Goal: Task Accomplishment & Management: Manage account settings

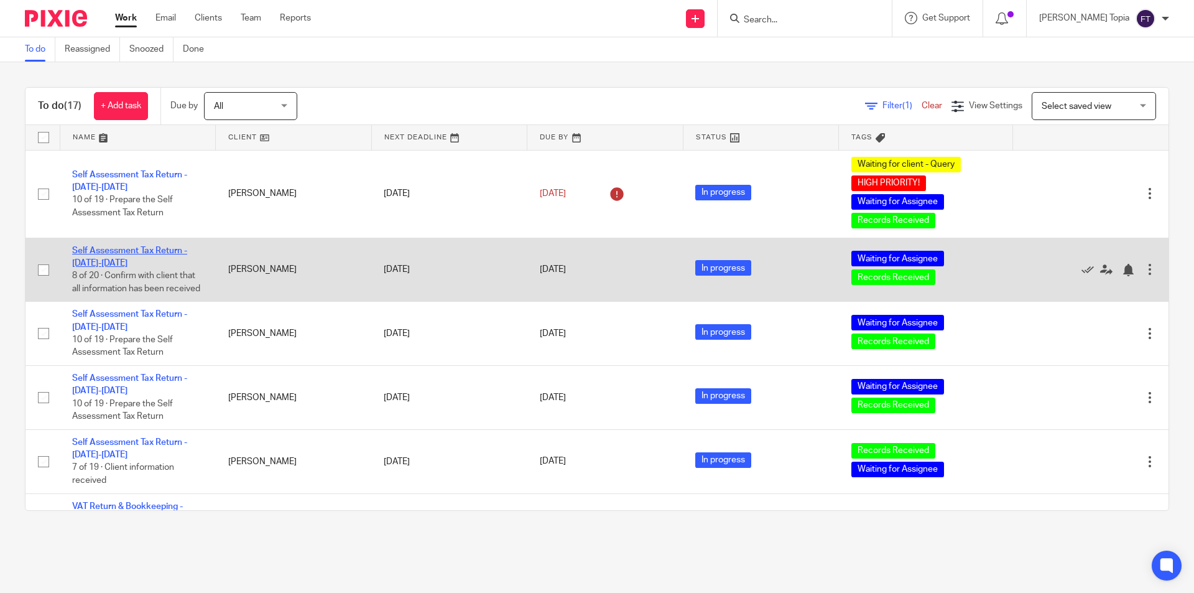
click at [168, 248] on link "Self Assessment Tax Return - [DATE]-[DATE]" at bounding box center [129, 256] width 115 height 21
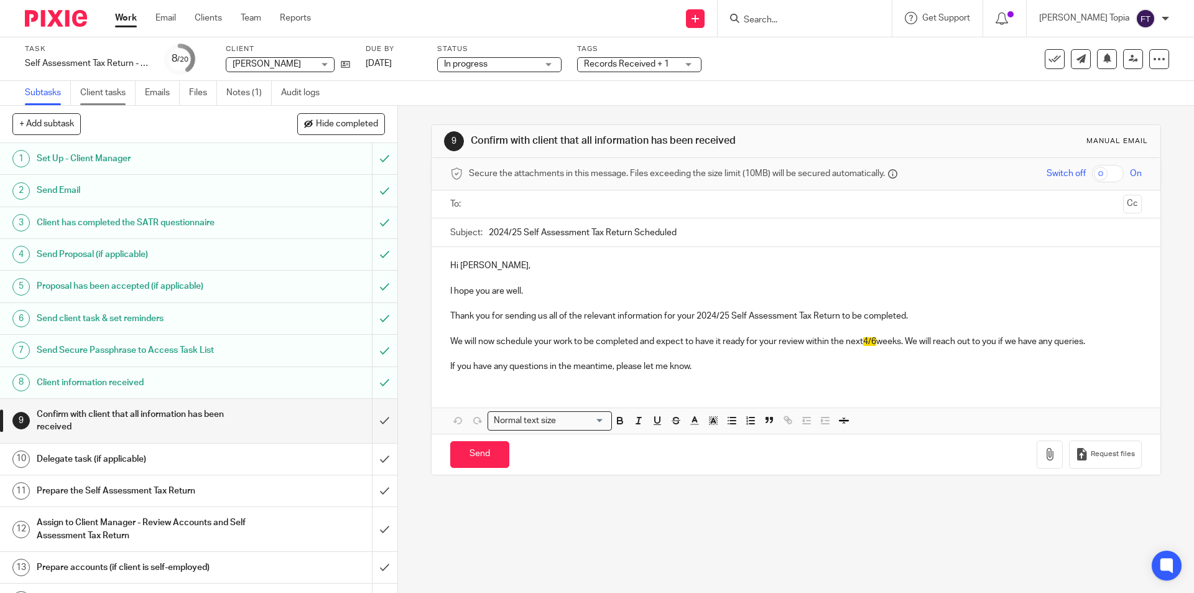
click at [113, 96] on link "Client tasks" at bounding box center [107, 93] width 55 height 24
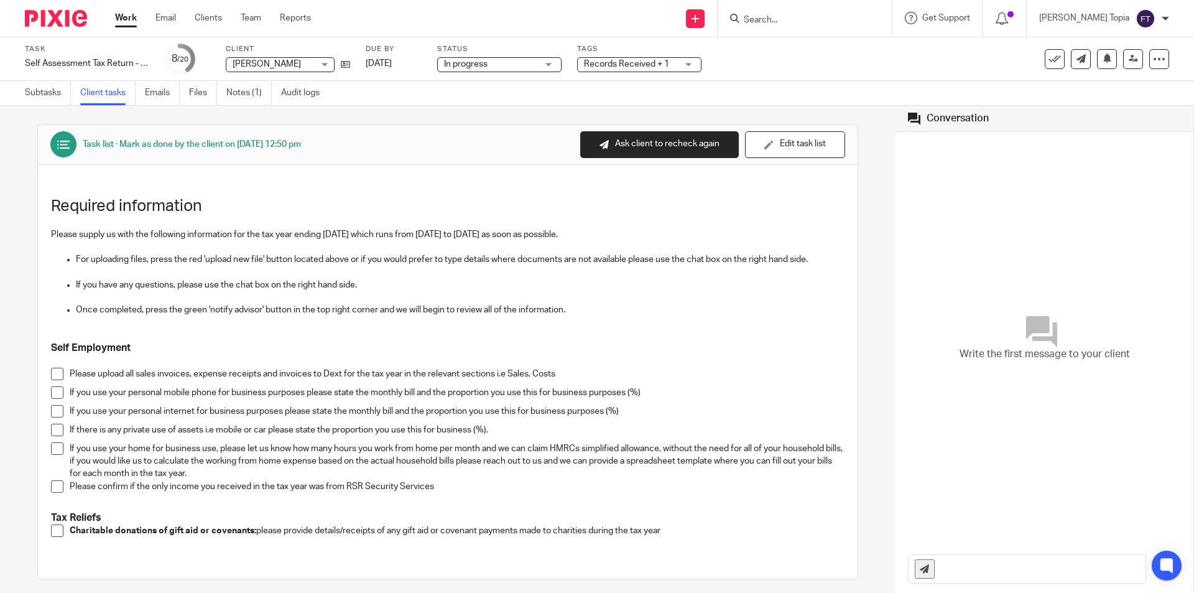
click at [46, 96] on link "Subtasks" at bounding box center [48, 93] width 46 height 24
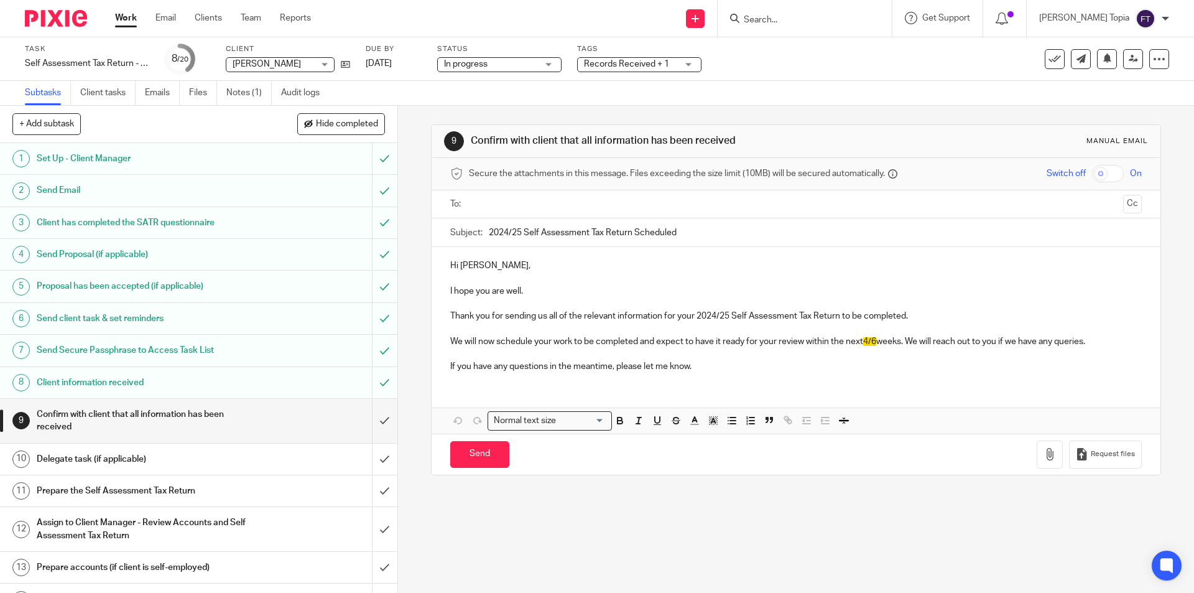
click at [164, 489] on h1 "Prepare the Self Assessment Tax Return" at bounding box center [144, 490] width 215 height 19
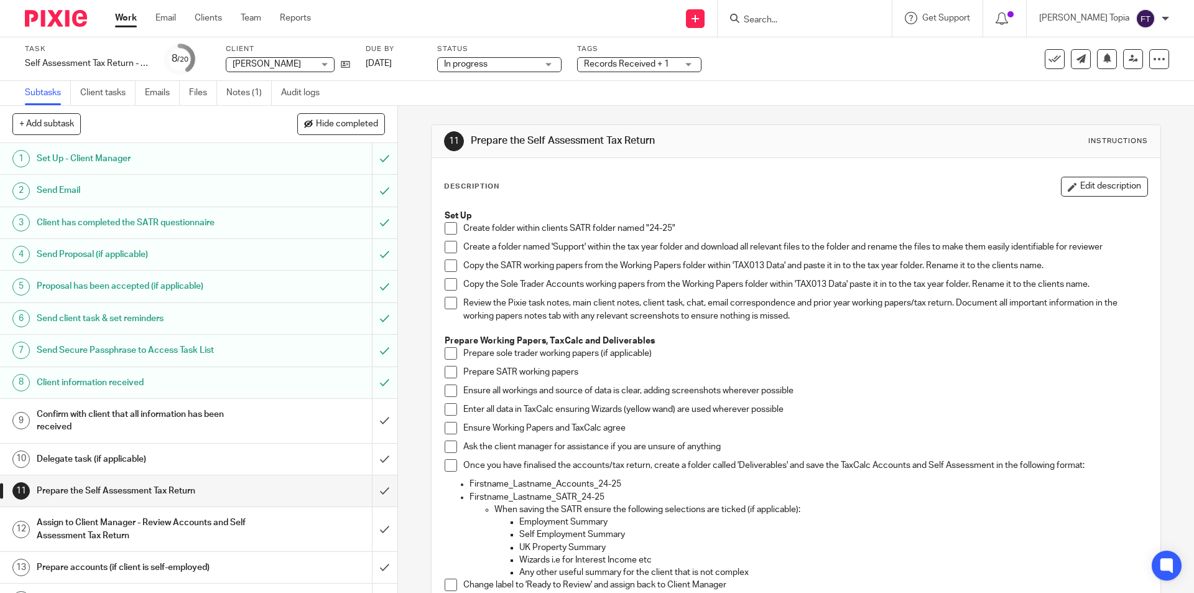
click at [448, 225] on span at bounding box center [451, 228] width 12 height 12
click at [448, 249] on span at bounding box center [451, 247] width 12 height 12
click at [438, 269] on div "Set Up Create folder within clients SATR folder named "24-25" Create a folder n…" at bounding box center [795, 404] width 715 height 403
click at [447, 269] on span at bounding box center [451, 265] width 12 height 12
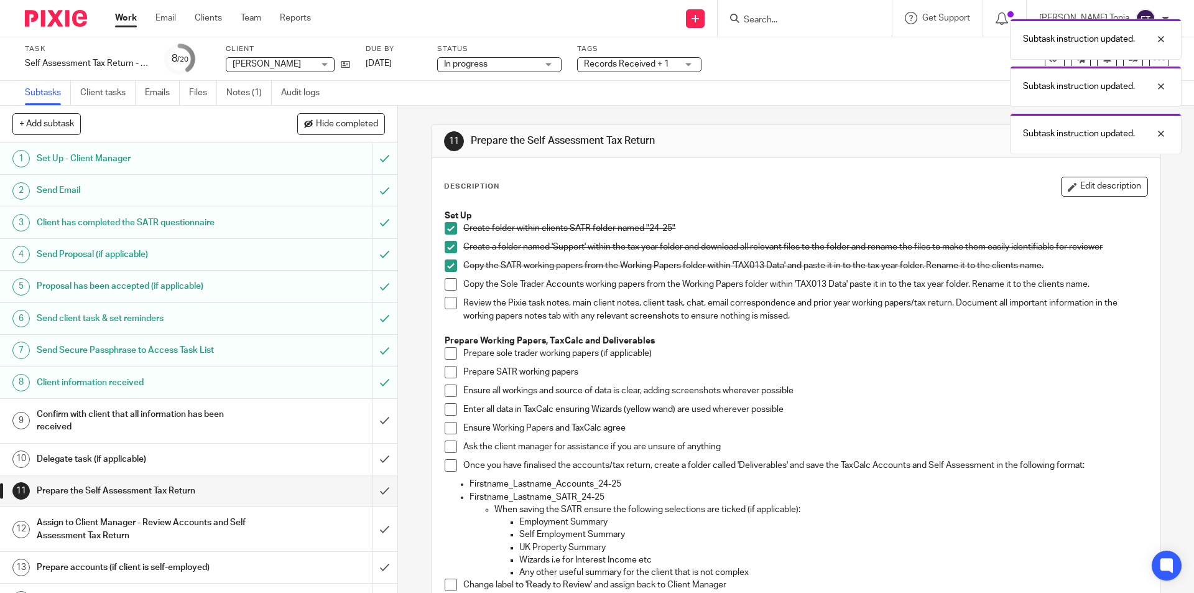
click at [446, 286] on span at bounding box center [451, 284] width 12 height 12
click at [449, 304] on span at bounding box center [451, 303] width 12 height 12
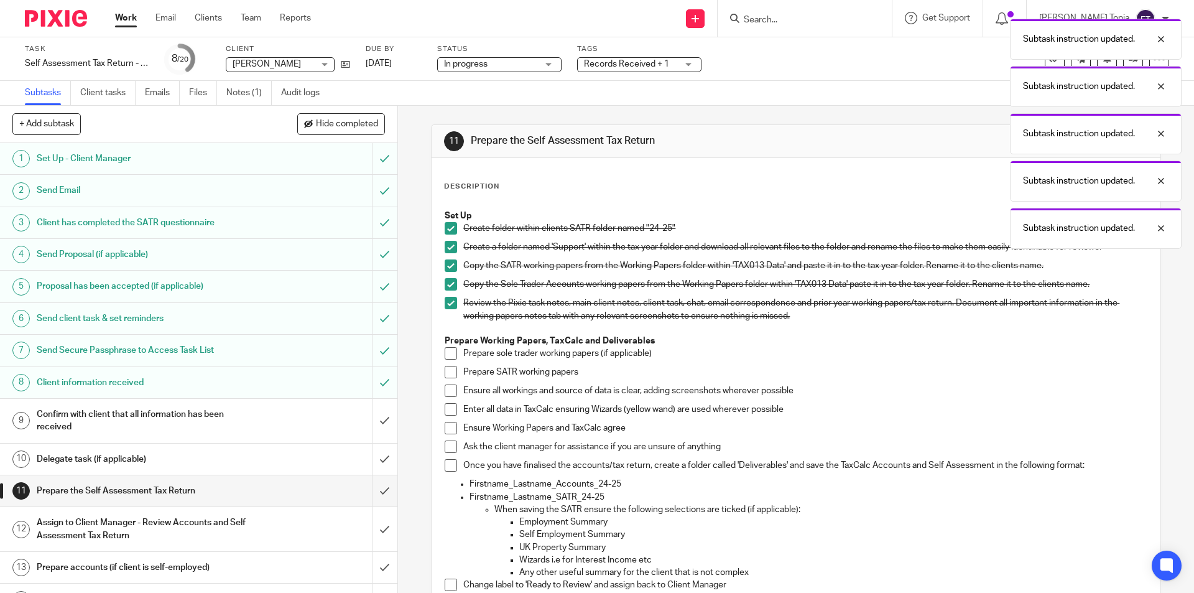
scroll to position [165, 0]
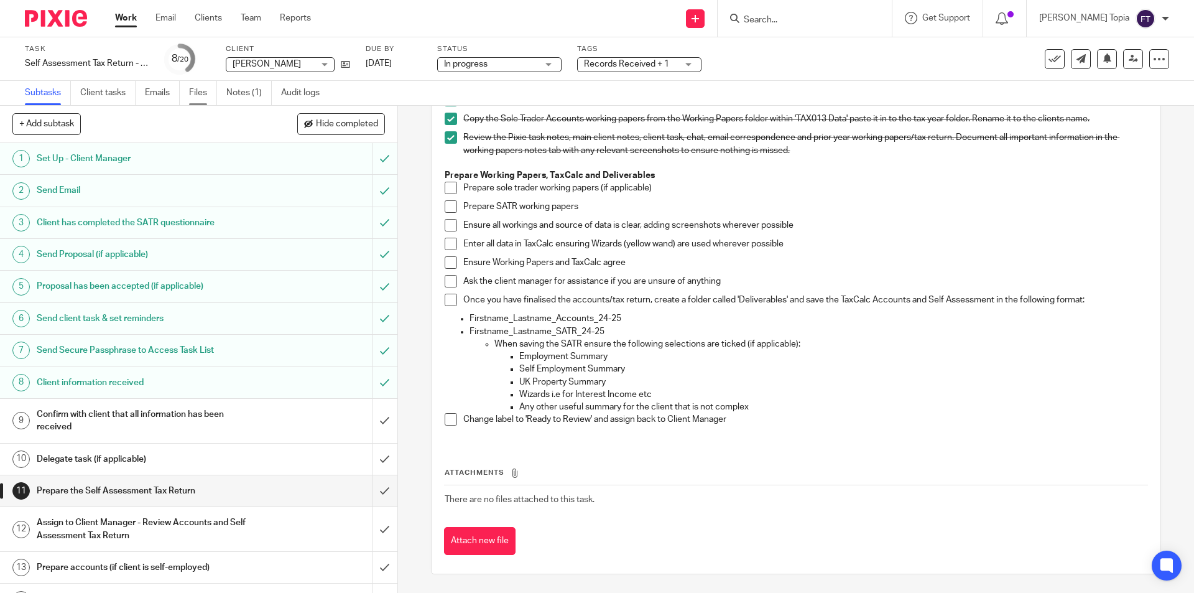
click at [192, 94] on link "Files" at bounding box center [203, 93] width 28 height 24
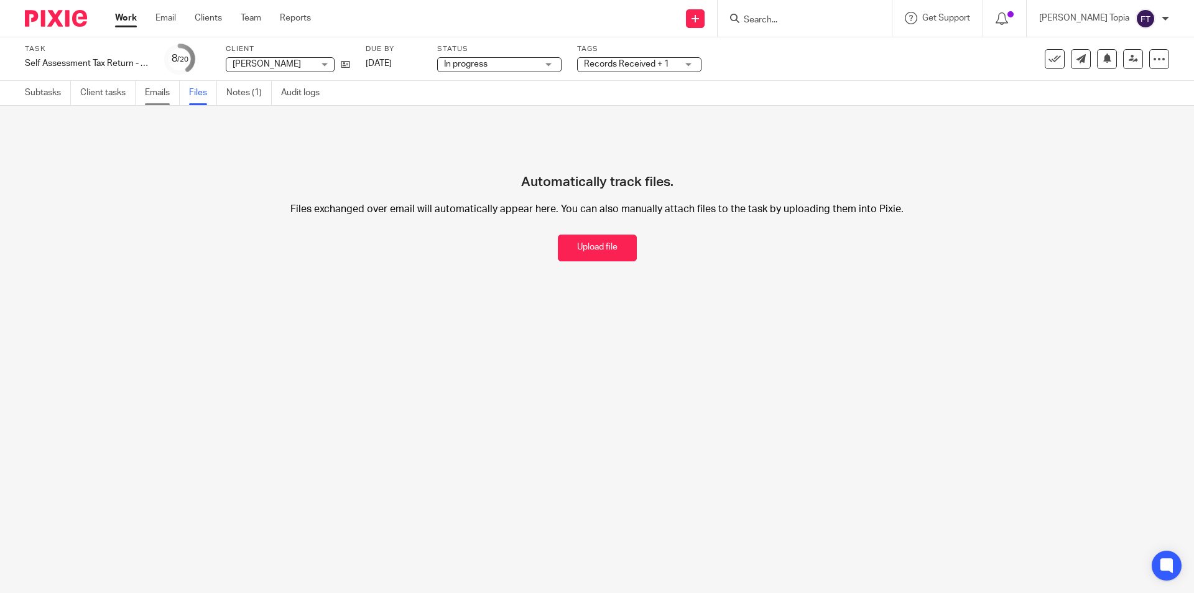
click at [156, 95] on link "Emails" at bounding box center [162, 93] width 35 height 24
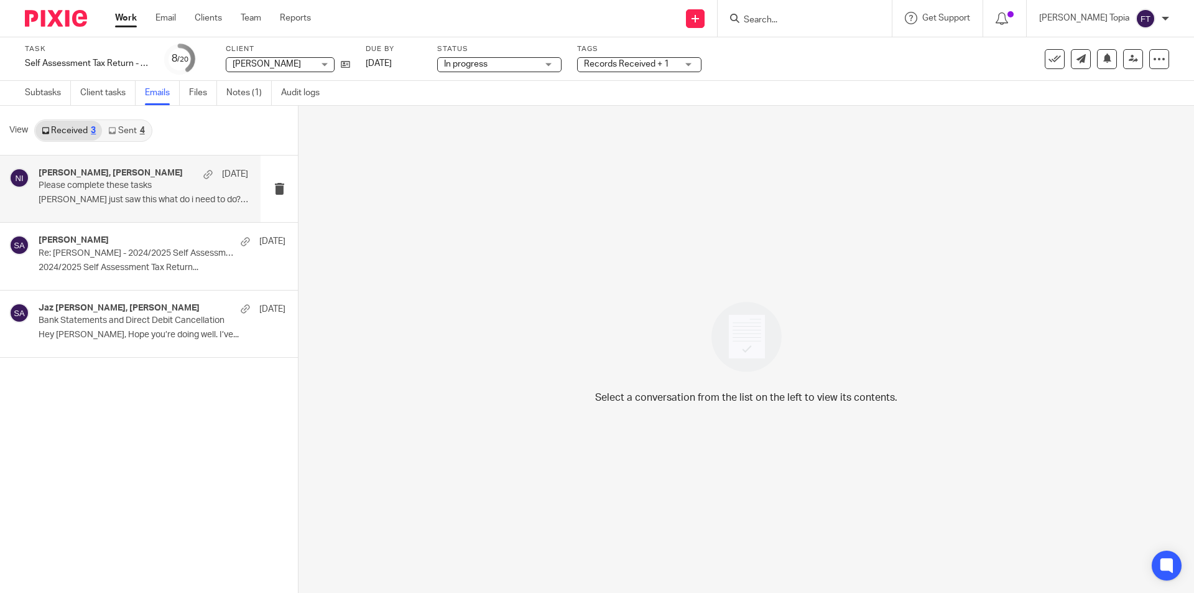
click at [120, 177] on h4 "Naeem Ibrahim, Sulaiman Aqeel" at bounding box center [111, 173] width 144 height 11
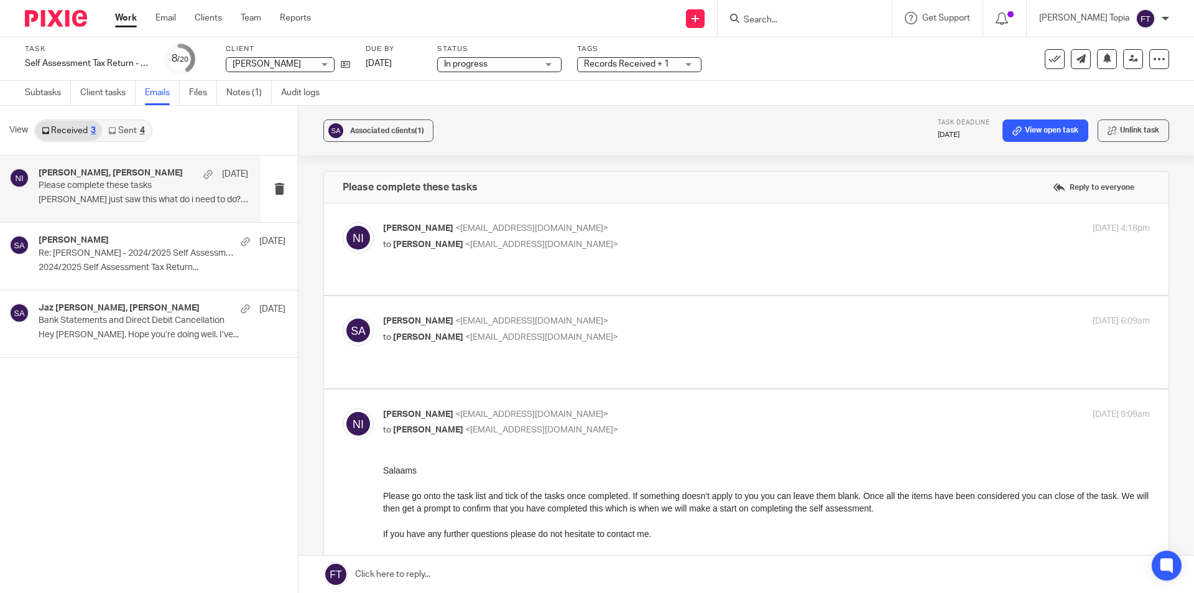
scroll to position [253, 0]
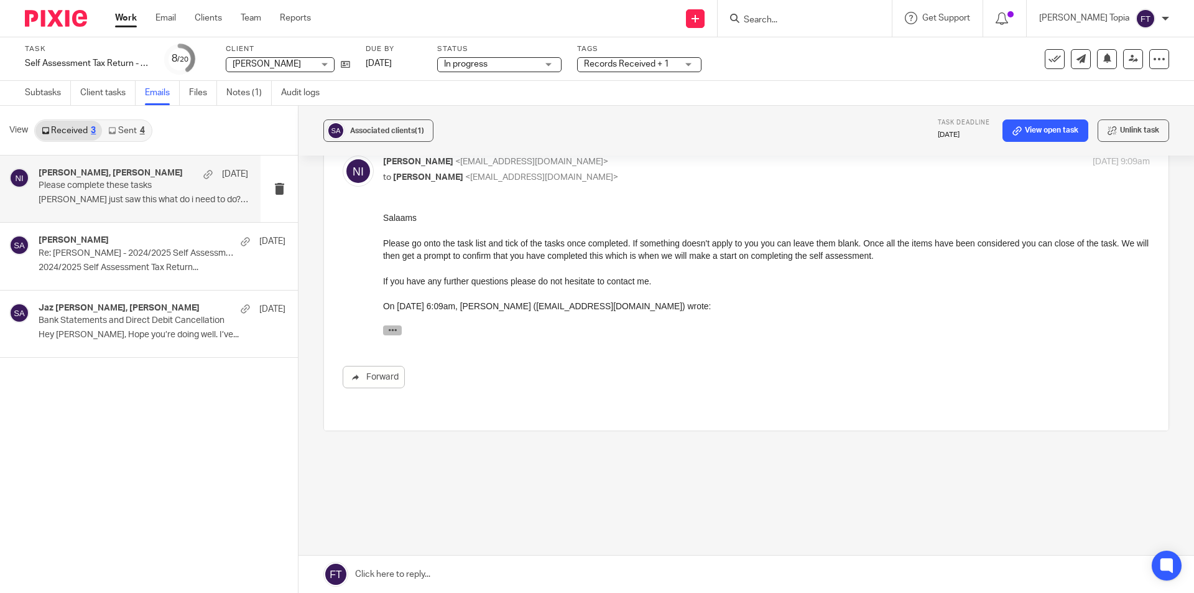
click at [392, 329] on icon "button" at bounding box center [392, 329] width 9 height 9
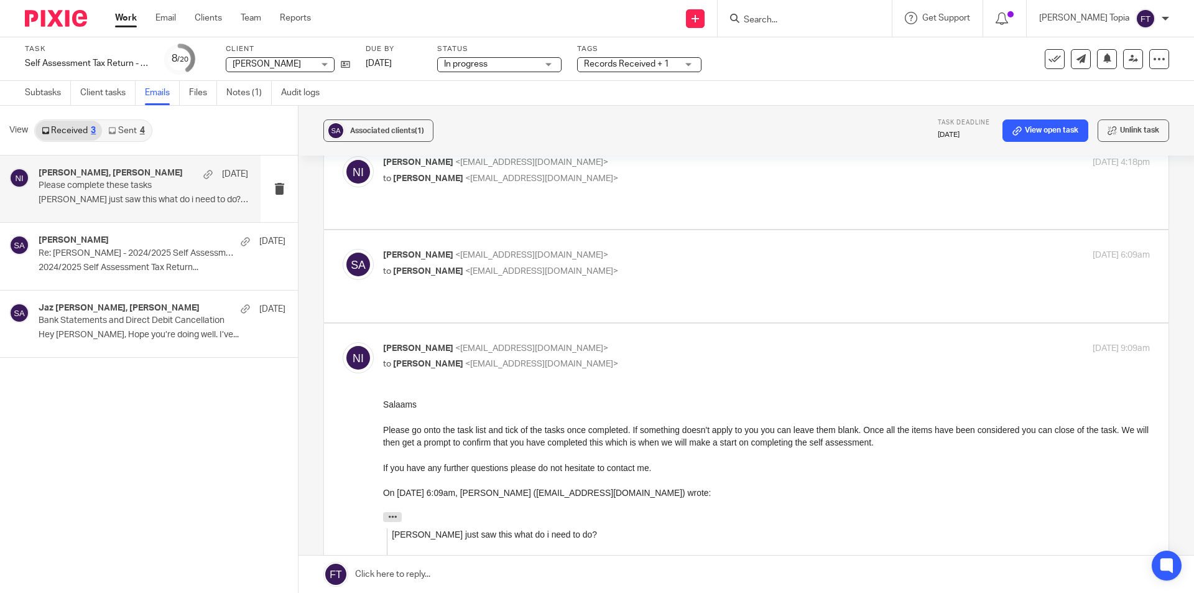
scroll to position [0, 0]
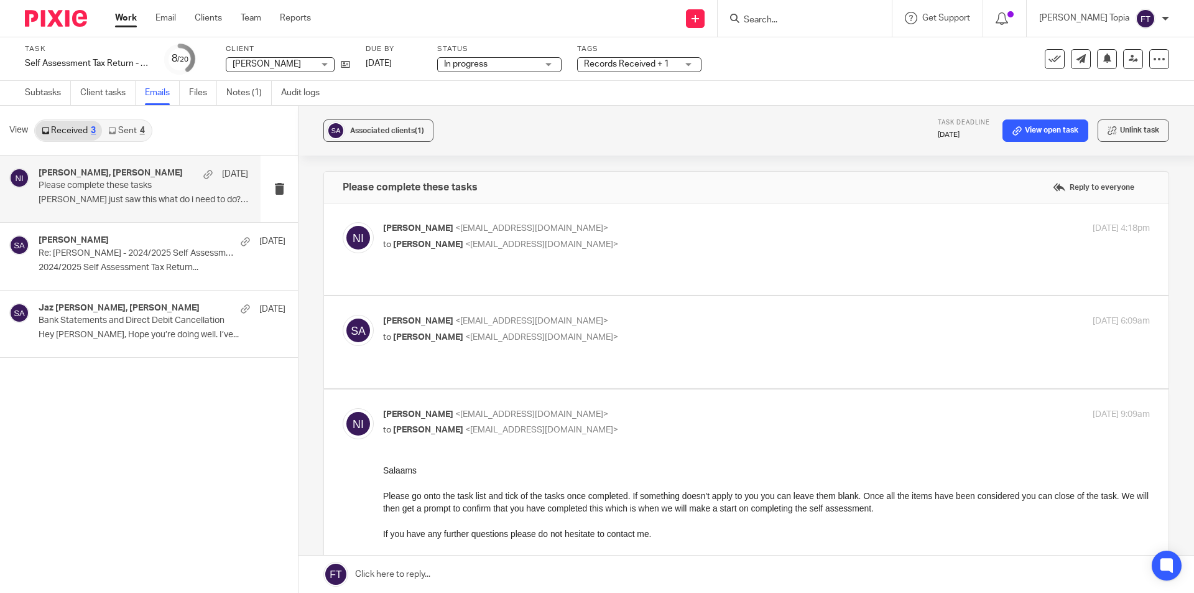
click at [128, 23] on link "Work" at bounding box center [126, 18] width 22 height 12
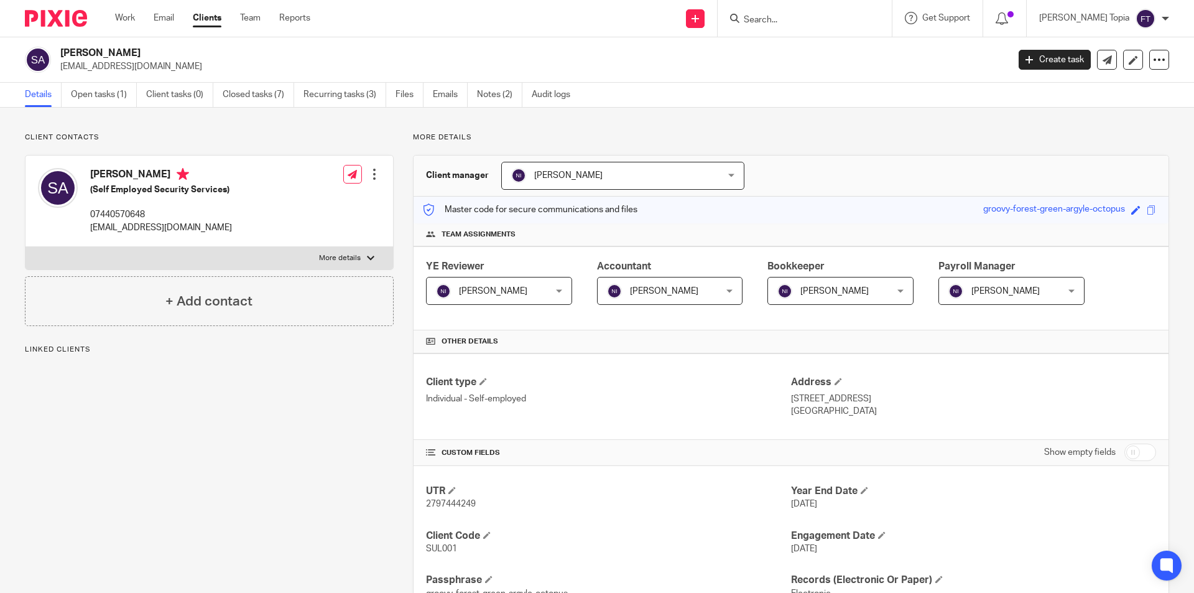
scroll to position [425, 0]
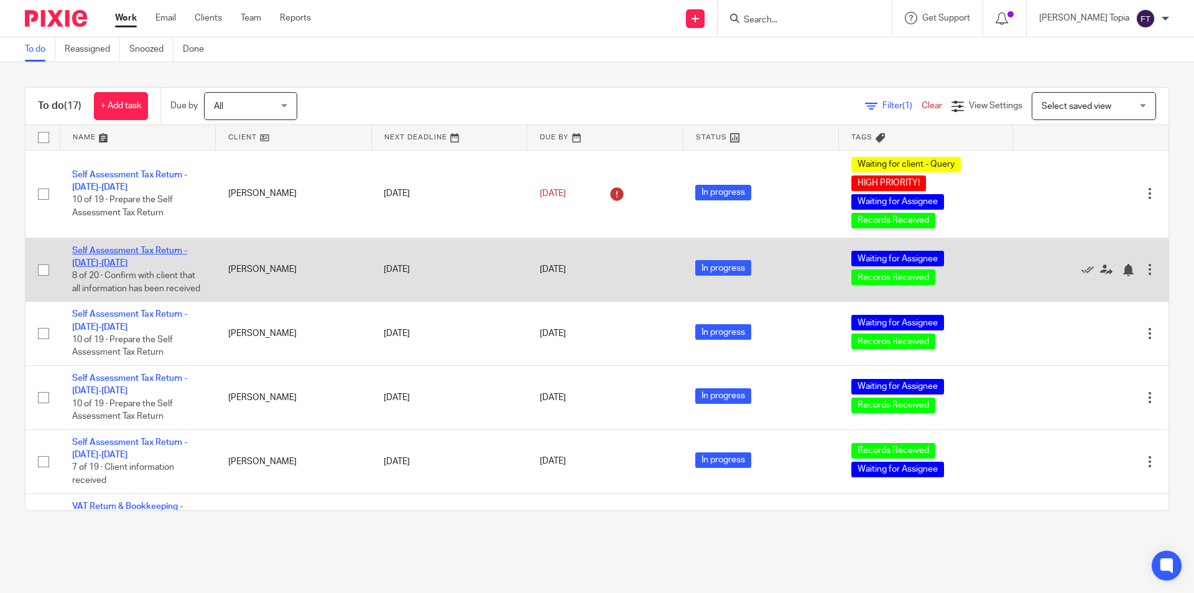
click at [108, 254] on link "Self Assessment Tax Return - [DATE]-[DATE]" at bounding box center [129, 256] width 115 height 21
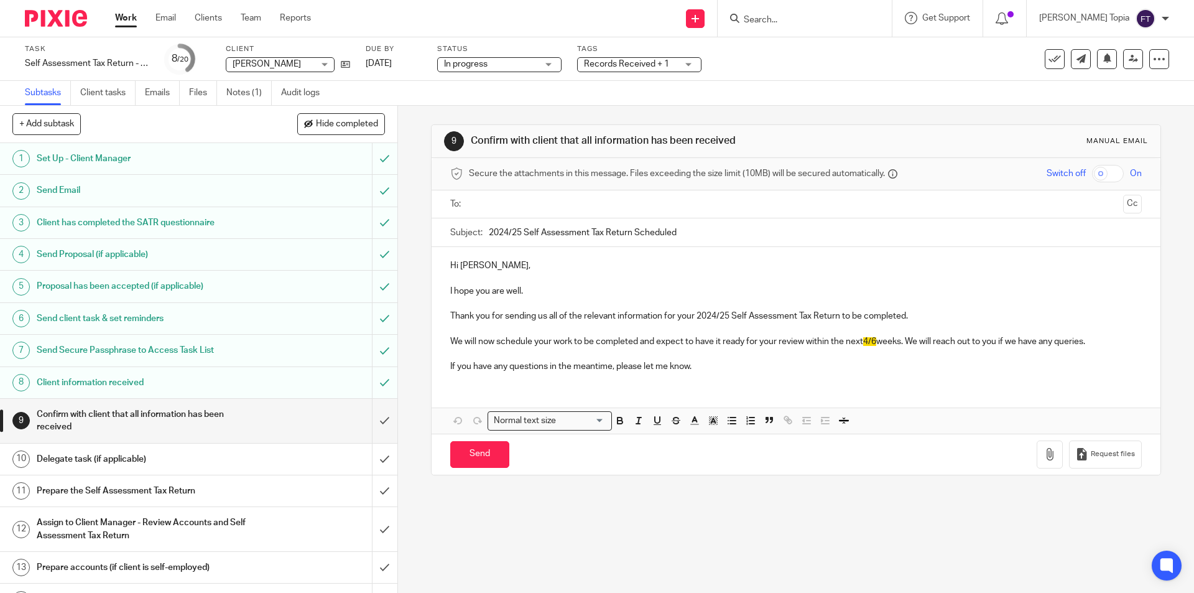
click at [78, 495] on h1 "Prepare the Self Assessment Tax Return" at bounding box center [144, 490] width 215 height 19
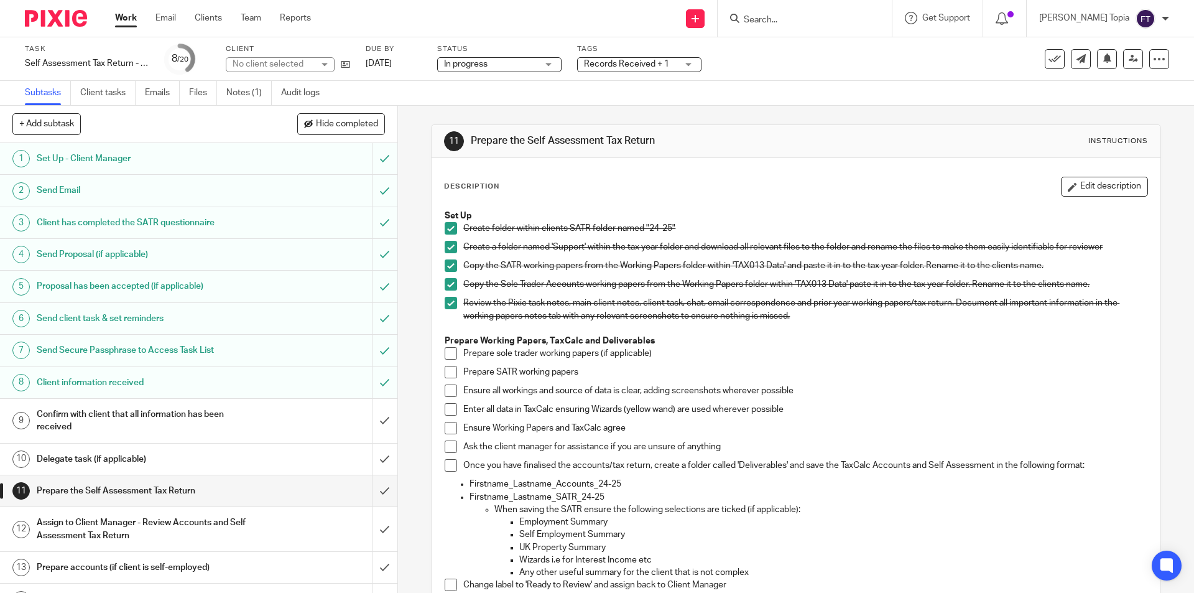
click at [447, 353] on span at bounding box center [451, 353] width 12 height 12
click at [445, 371] on span at bounding box center [451, 372] width 12 height 12
click at [445, 392] on span at bounding box center [451, 390] width 12 height 12
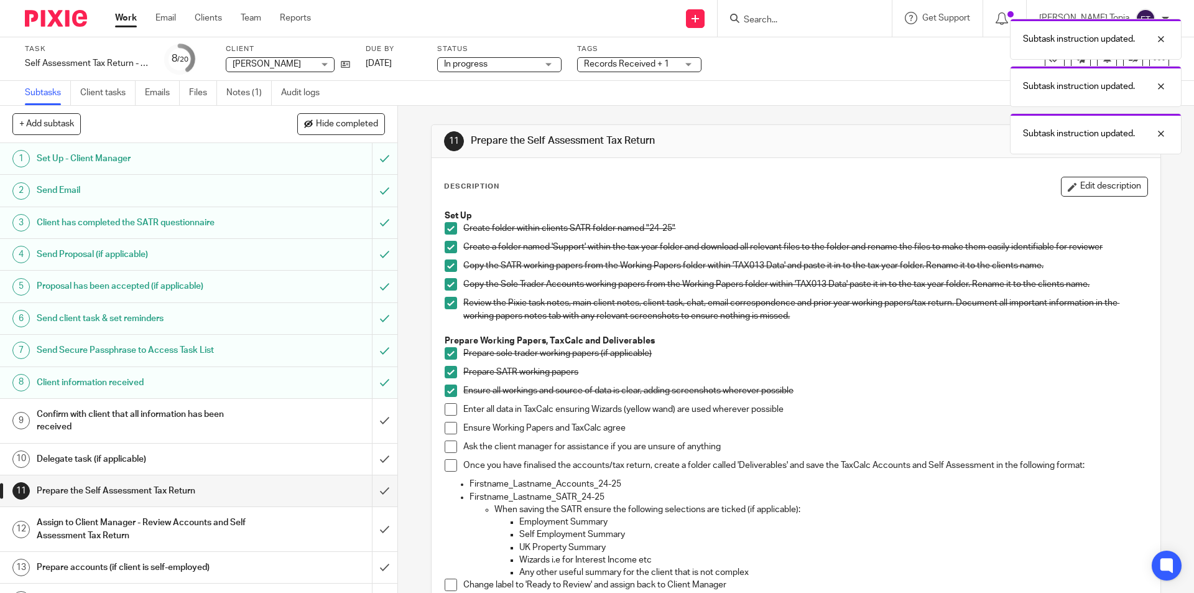
click at [445, 429] on span at bounding box center [451, 428] width 12 height 12
click at [445, 411] on span at bounding box center [451, 409] width 12 height 12
click at [448, 450] on span at bounding box center [451, 446] width 12 height 12
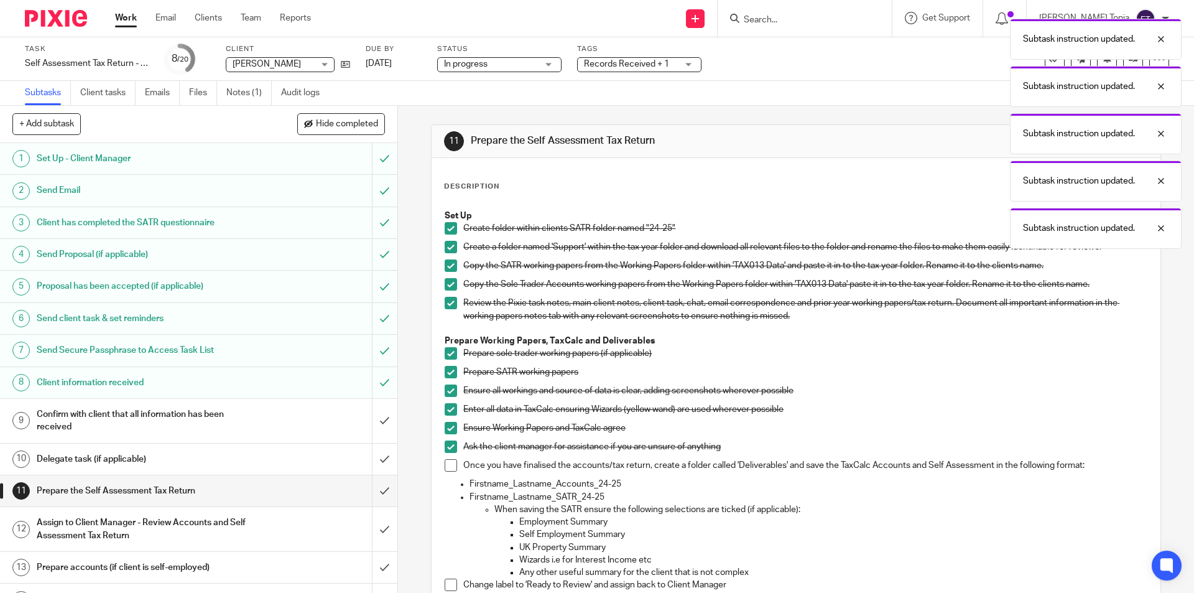
click at [447, 466] on span at bounding box center [451, 465] width 12 height 12
click at [445, 588] on span at bounding box center [451, 584] width 12 height 12
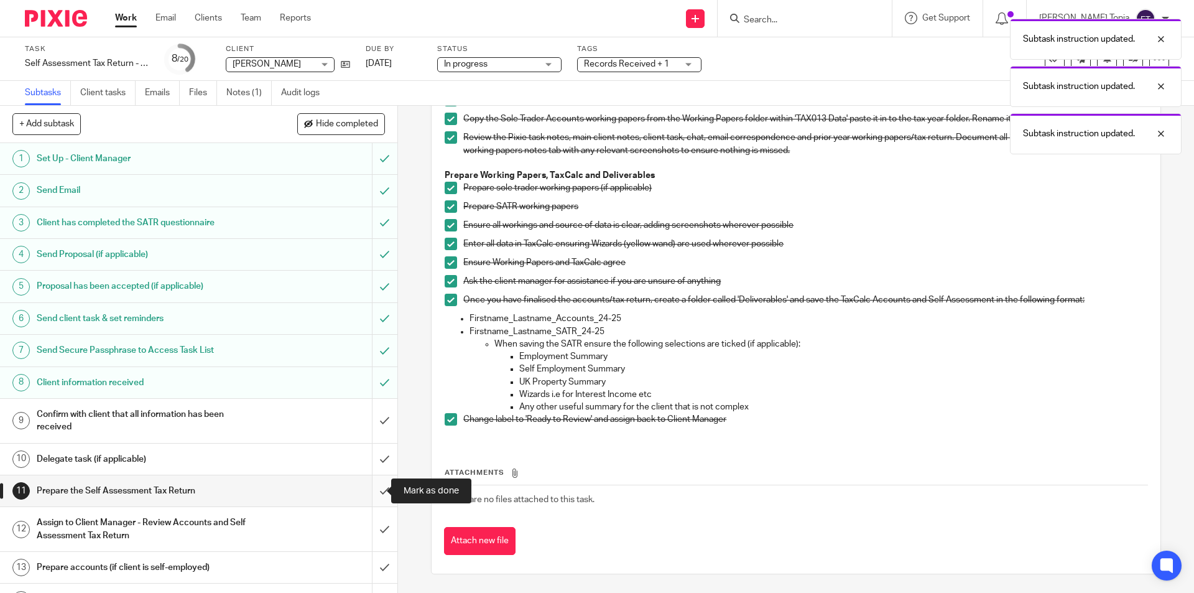
click at [371, 491] on input "submit" at bounding box center [198, 490] width 397 height 31
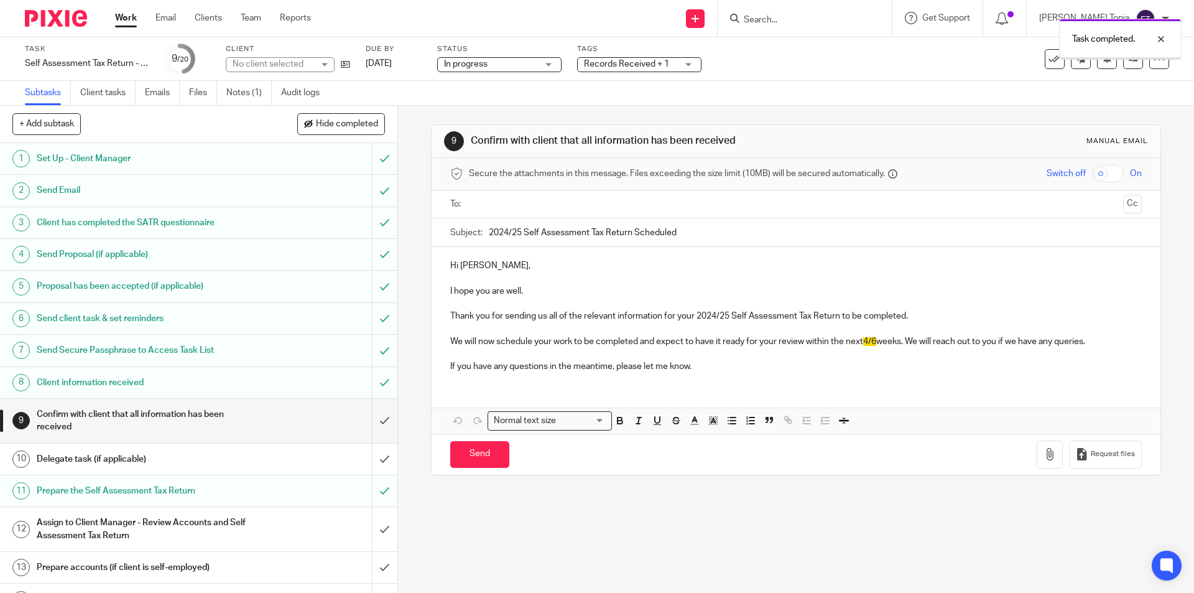
click at [686, 63] on div "Records Received + 1" at bounding box center [639, 64] width 124 height 15
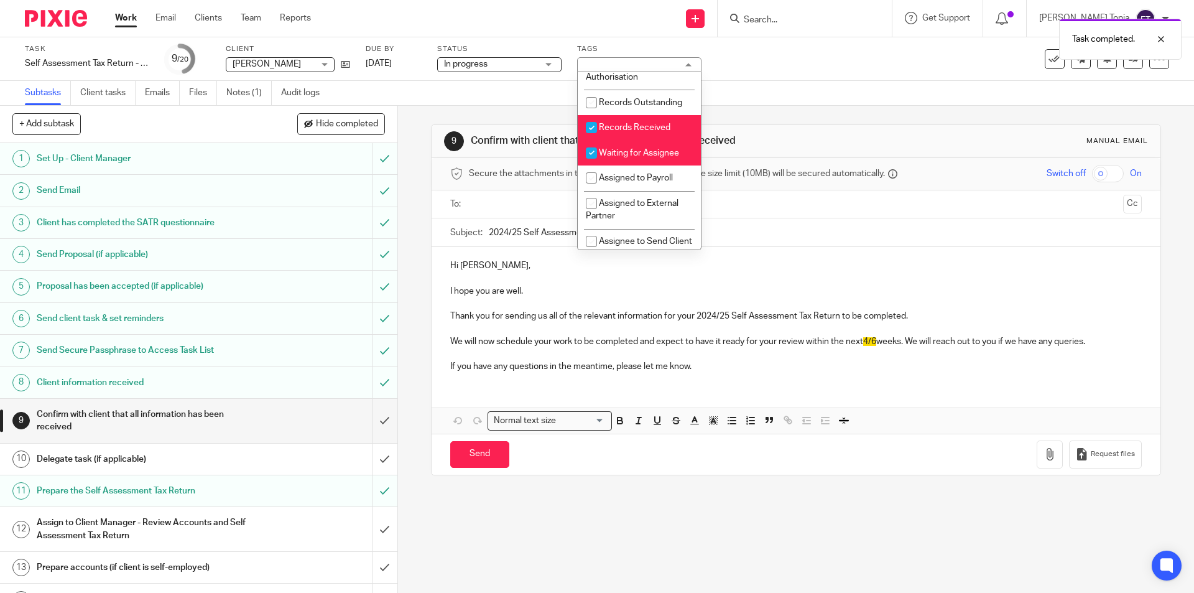
scroll to position [233, 0]
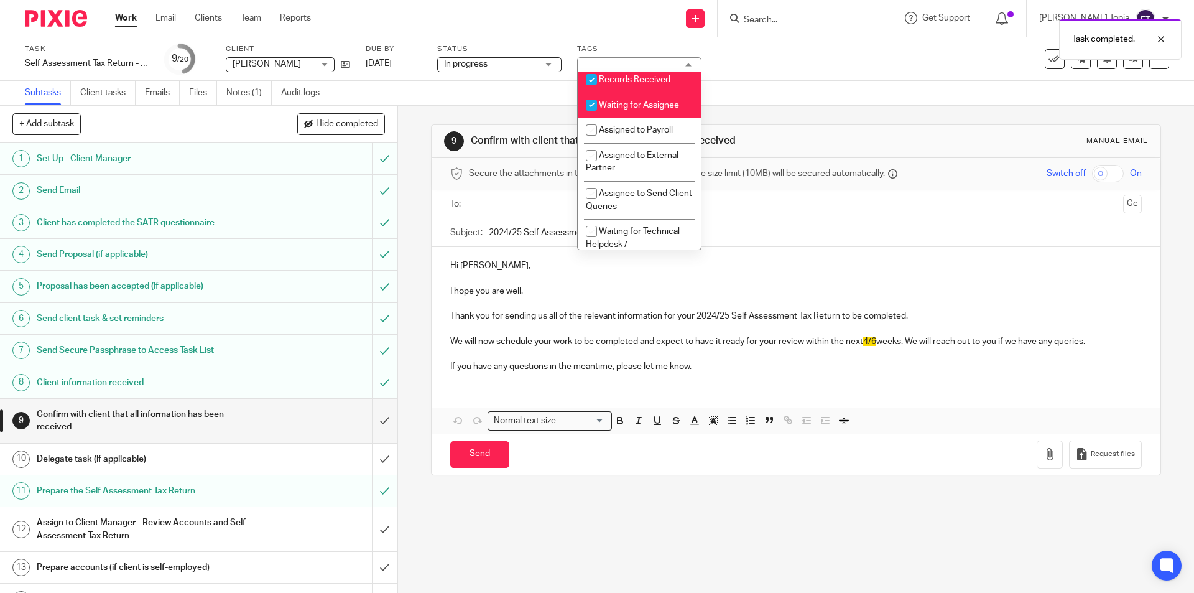
click at [586, 91] on input "checkbox" at bounding box center [592, 80] width 24 height 24
checkbox input "false"
click at [595, 115] on input "checkbox" at bounding box center [592, 105] width 24 height 24
checkbox input "false"
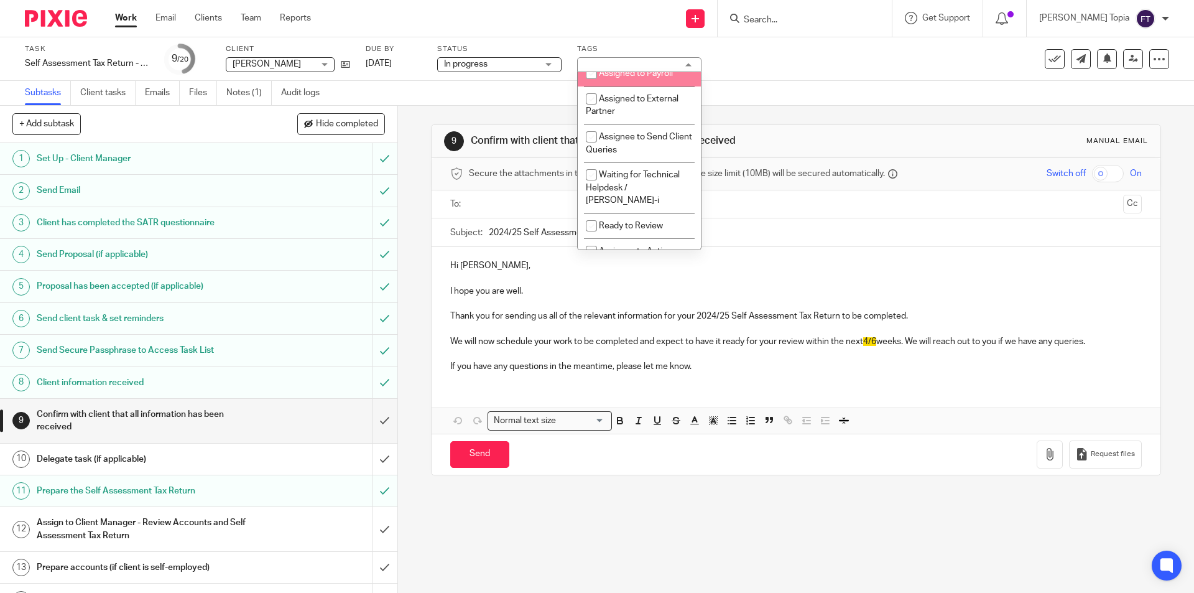
scroll to position [325, 0]
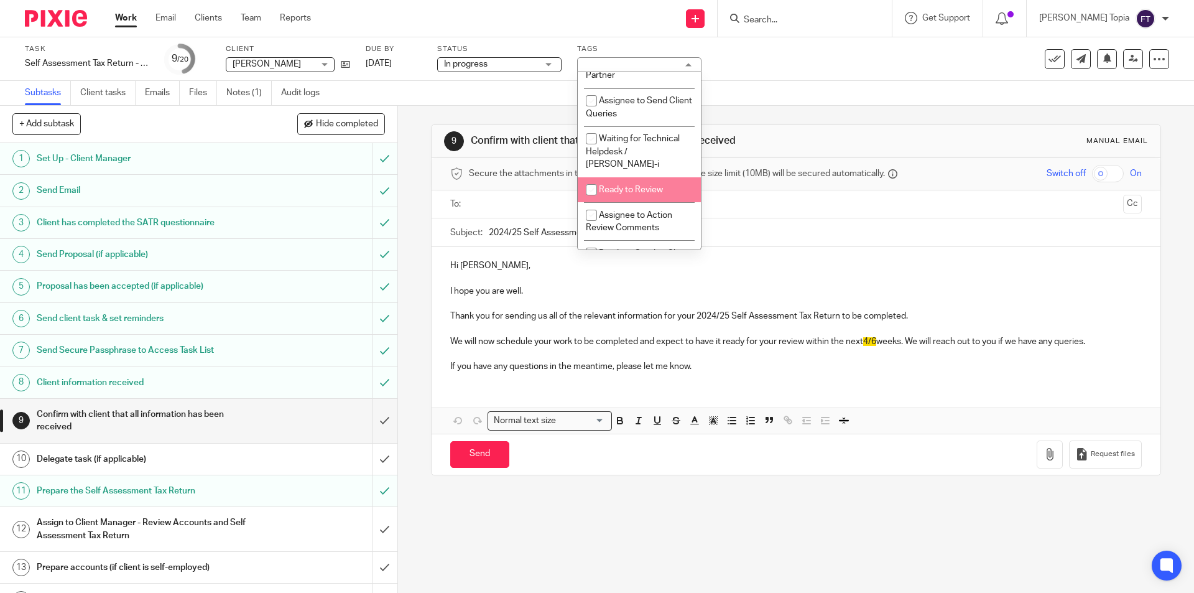
click at [593, 190] on input "checkbox" at bounding box center [592, 190] width 24 height 24
checkbox input "true"
click at [587, 24] on div "Send new email Create task Add client Request signature Get Support Contact via…" at bounding box center [762, 18] width 865 height 37
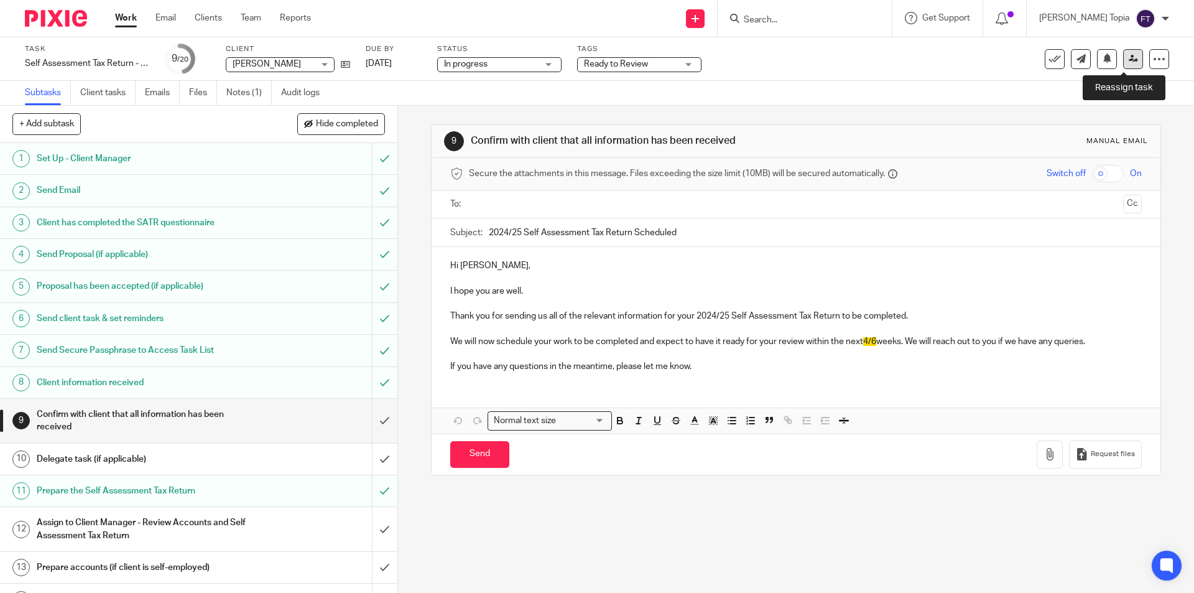
click at [1123, 62] on link at bounding box center [1133, 59] width 20 height 20
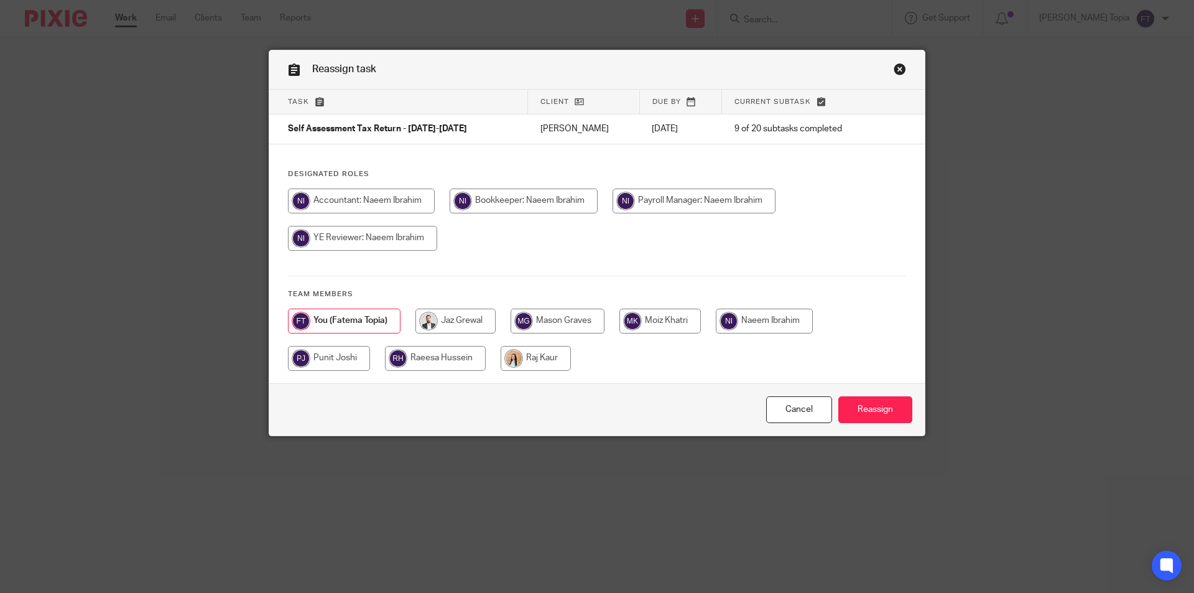
click at [392, 203] on input "radio" at bounding box center [361, 200] width 147 height 25
radio input "true"
click at [869, 407] on input "Reassign" at bounding box center [875, 409] width 74 height 27
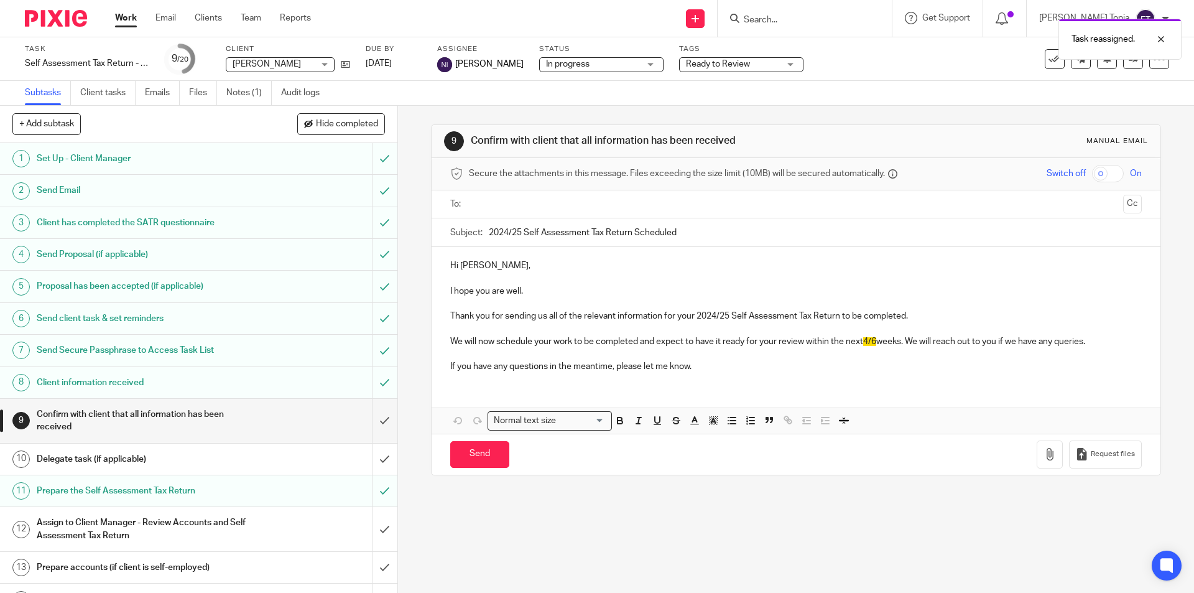
drag, startPoint x: 121, startPoint y: 18, endPoint x: 139, endPoint y: 19, distance: 18.1
click at [121, 17] on link "Work" at bounding box center [126, 18] width 22 height 12
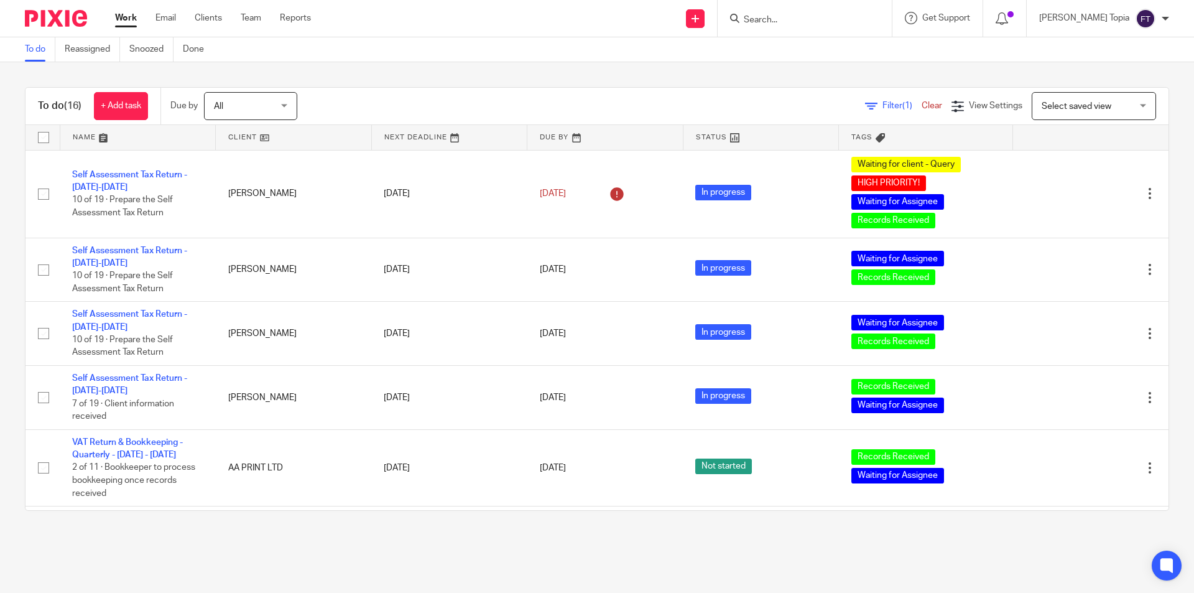
click at [128, 16] on link "Work" at bounding box center [126, 18] width 22 height 12
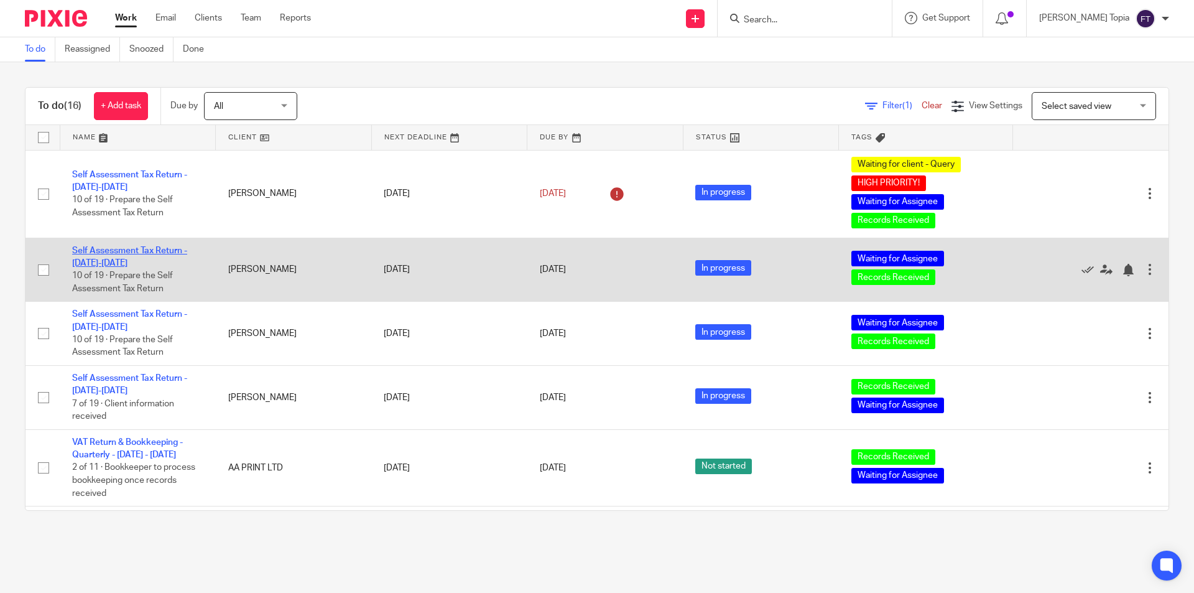
click at [104, 251] on link "Self Assessment Tax Return - [DATE]-[DATE]" at bounding box center [129, 256] width 115 height 21
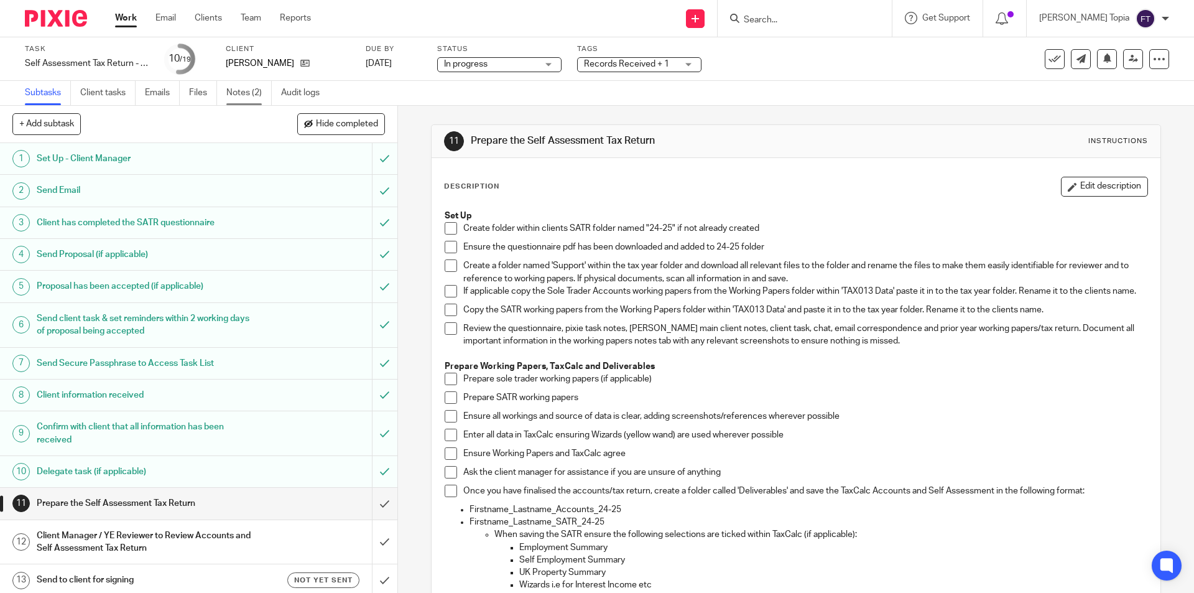
click at [246, 98] on link "Notes (2)" at bounding box center [248, 93] width 45 height 24
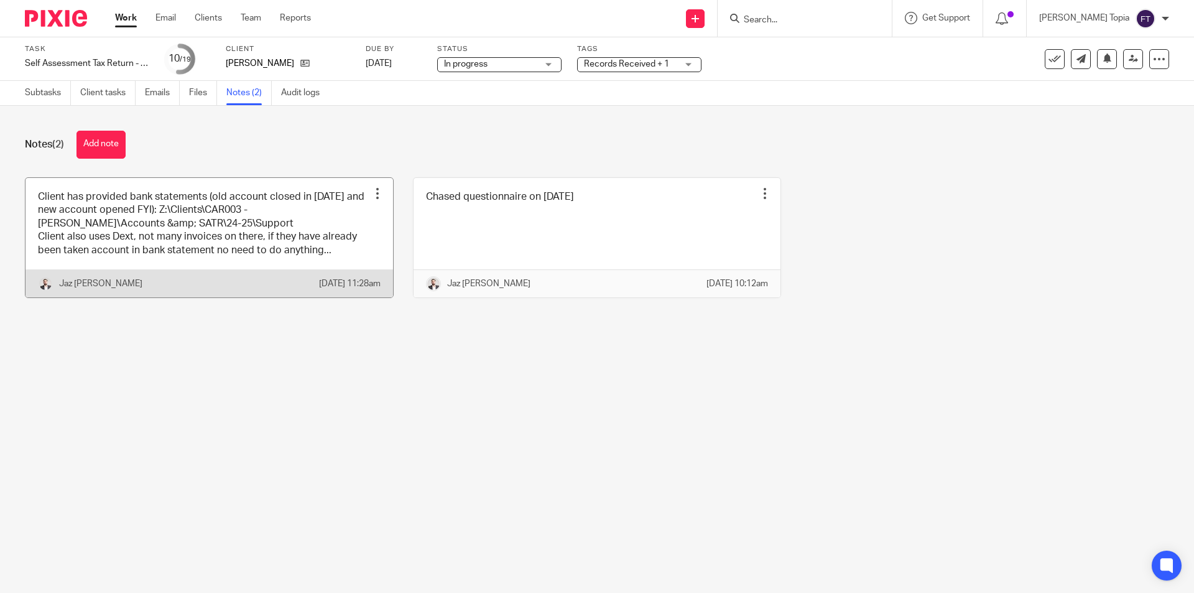
click at [206, 272] on link at bounding box center [210, 237] width 368 height 119
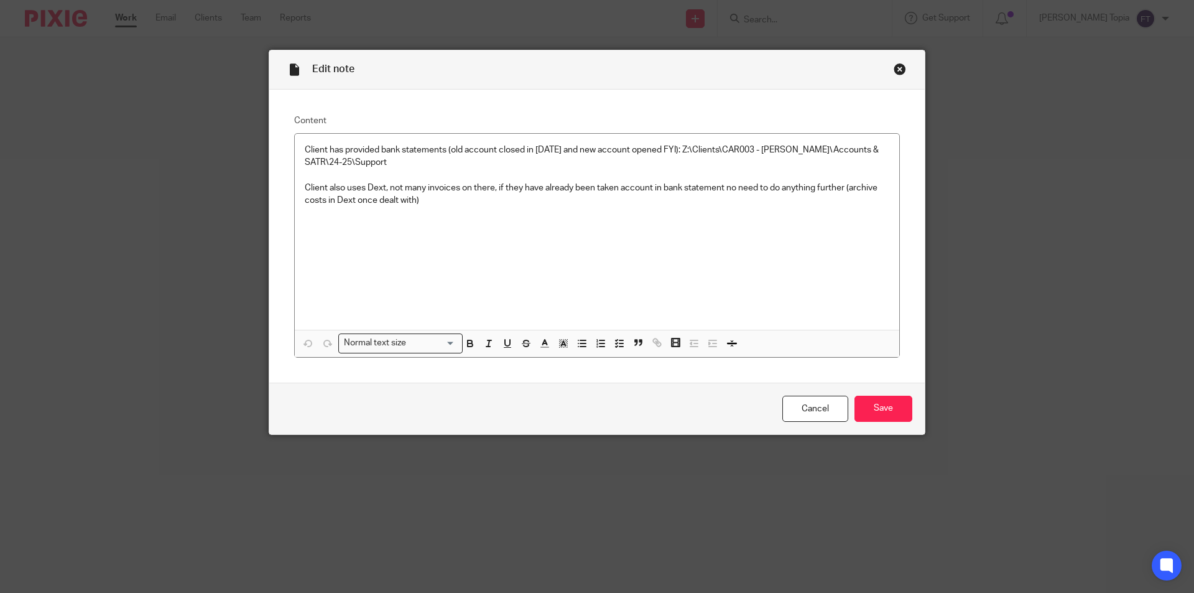
click at [894, 69] on div "Close this dialog window" at bounding box center [900, 69] width 12 height 12
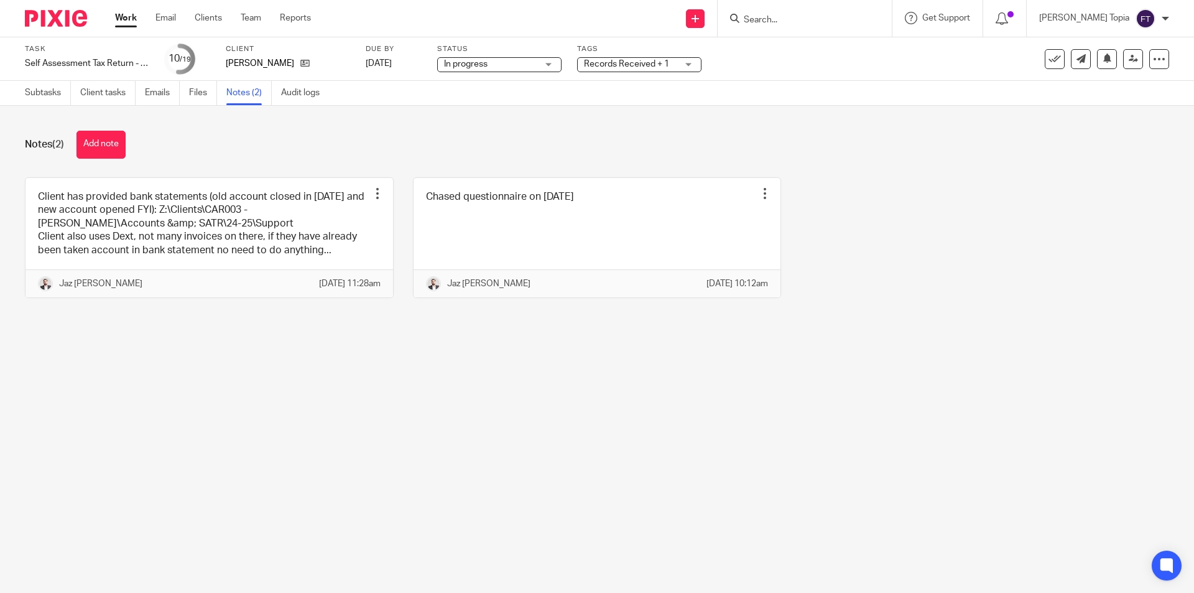
click at [997, 243] on div "Client has provided bank statements (old account closed in Oct 24 and new accou…" at bounding box center [588, 246] width 1164 height 139
click at [779, 531] on main "Task Self Assessment Tax Return - 2024-2025 Save Self Assessment Tax Return - 2…" at bounding box center [597, 296] width 1194 height 593
click at [151, 218] on link at bounding box center [210, 237] width 368 height 119
